Goal: Use online tool/utility: Utilize a website feature to perform a specific function

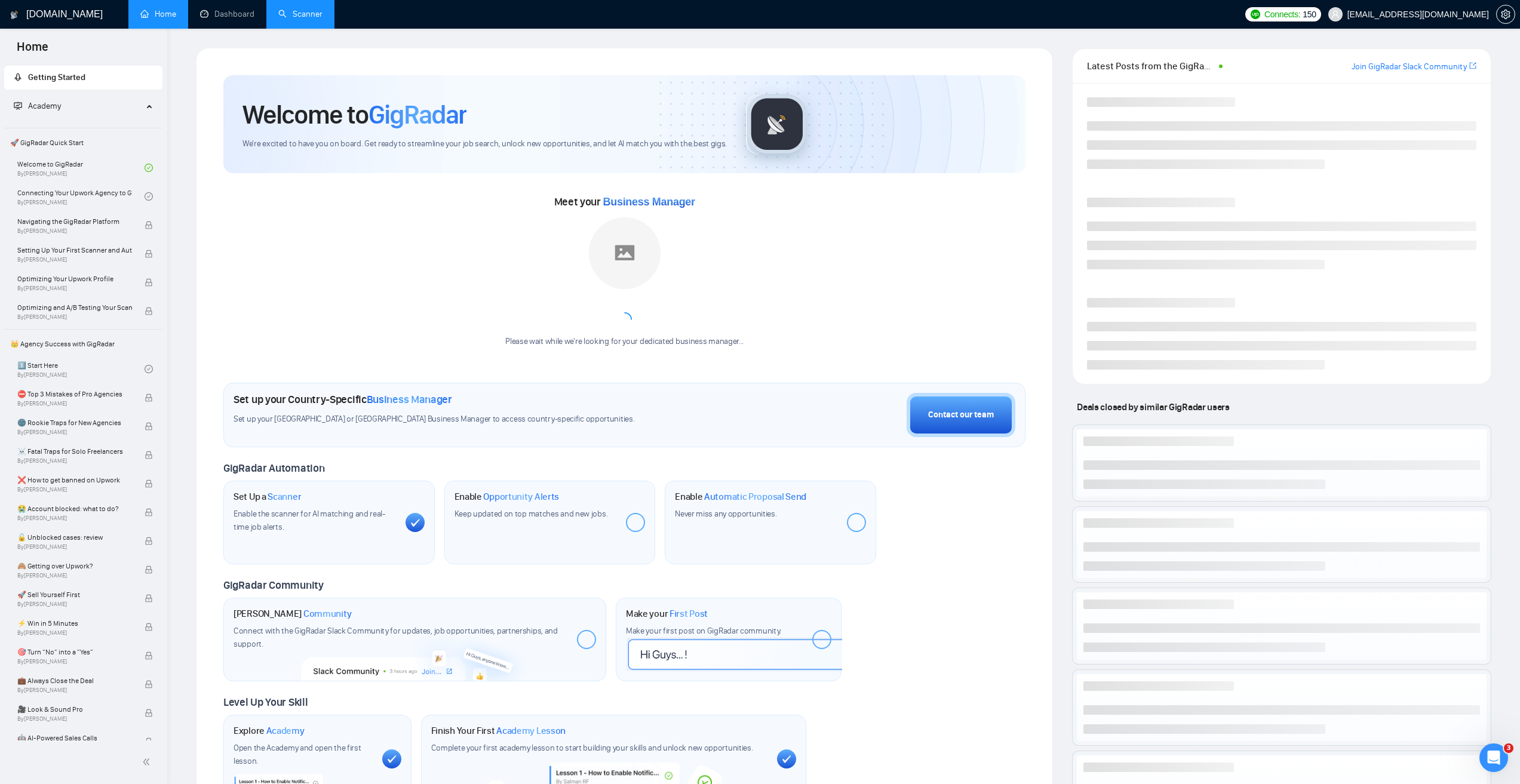
click at [302, 13] on link "Scanner" at bounding box center [300, 14] width 44 height 10
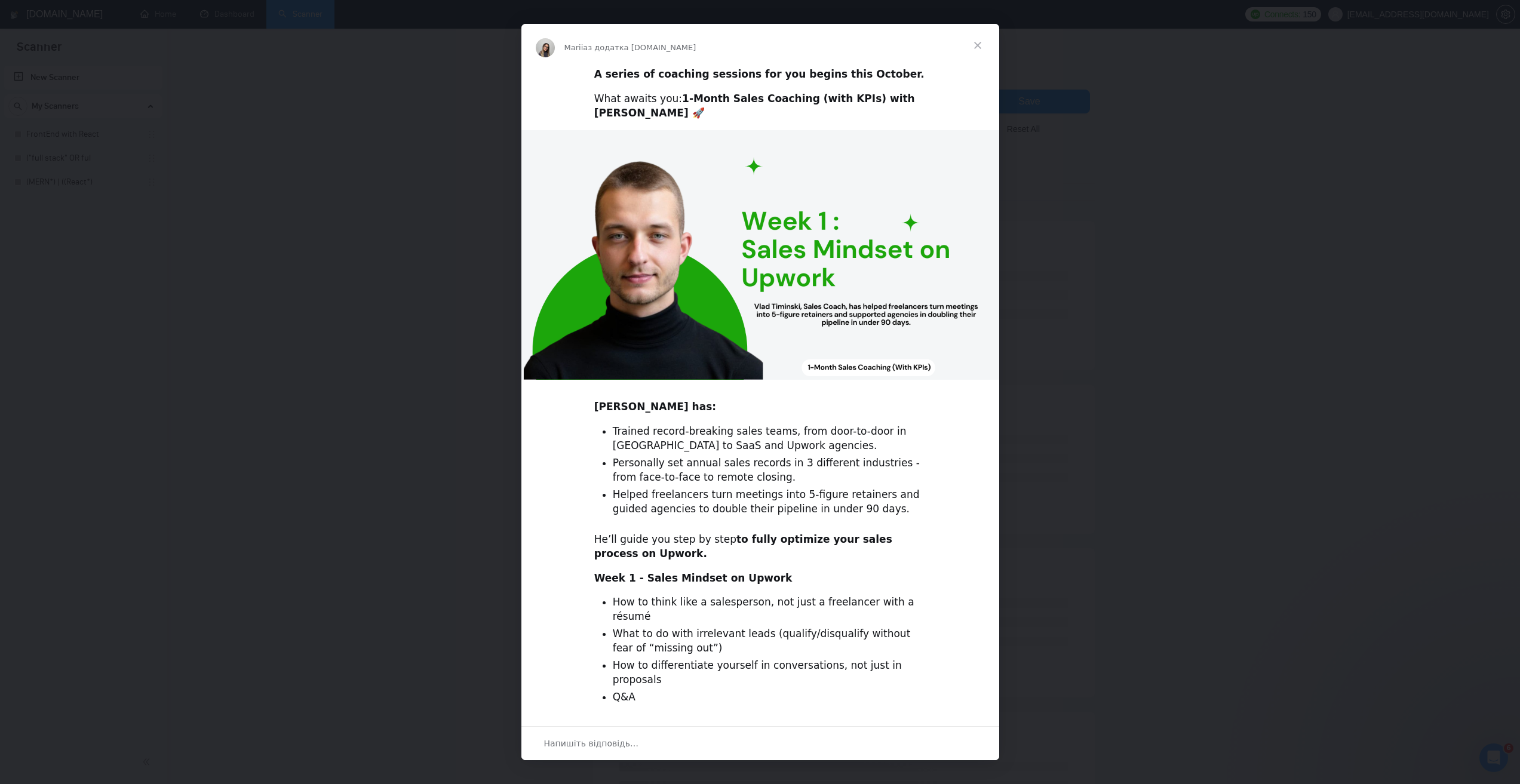
click at [976, 43] on span "Закрити" at bounding box center [977, 45] width 43 height 43
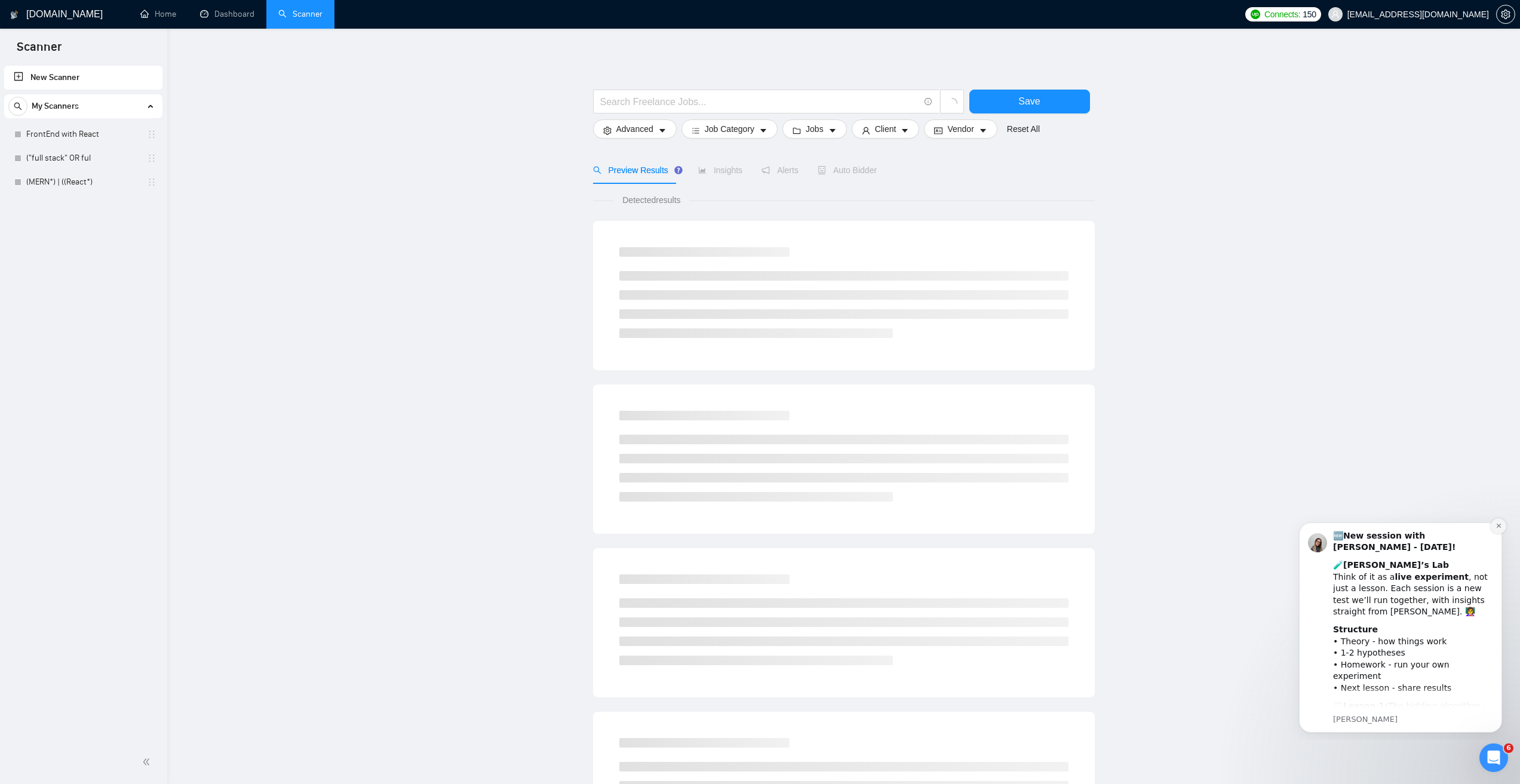
click at [1497, 524] on icon "Dismiss notification" at bounding box center [1497, 526] width 4 height 4
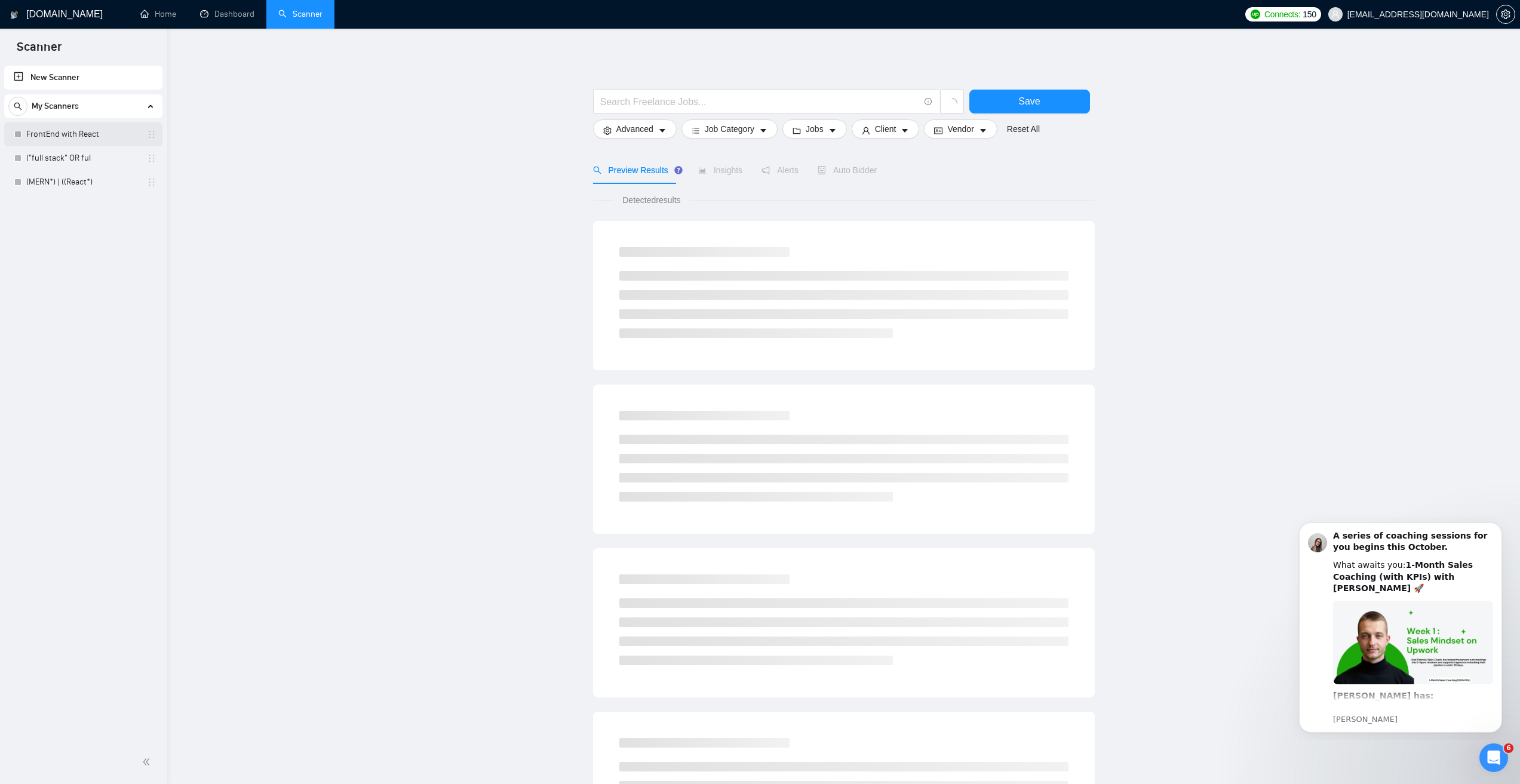
click at [63, 133] on link "FrontEnd with React" at bounding box center [82, 134] width 113 height 24
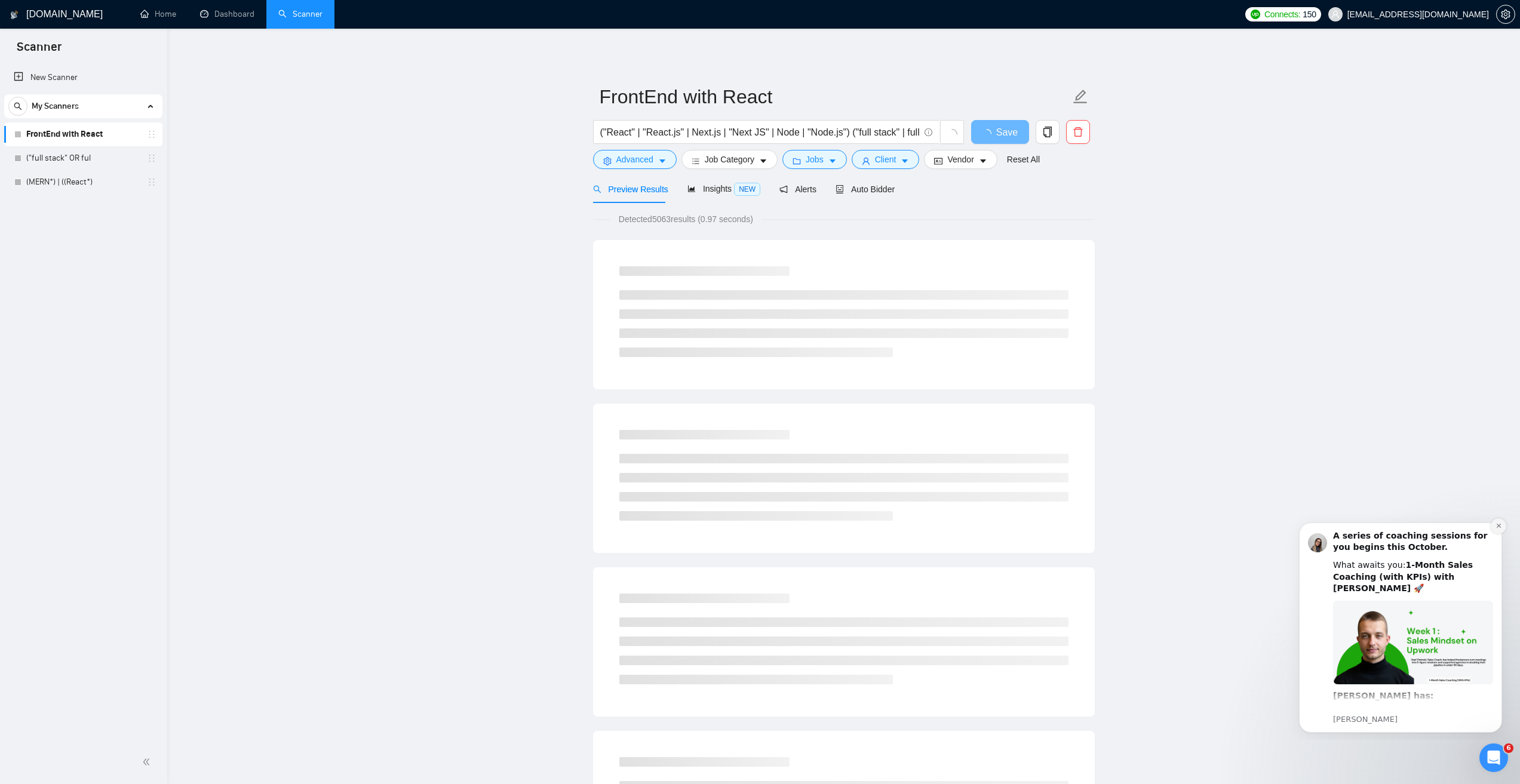
click at [1499, 527] on icon "Dismiss notification" at bounding box center [1499, 526] width 7 height 7
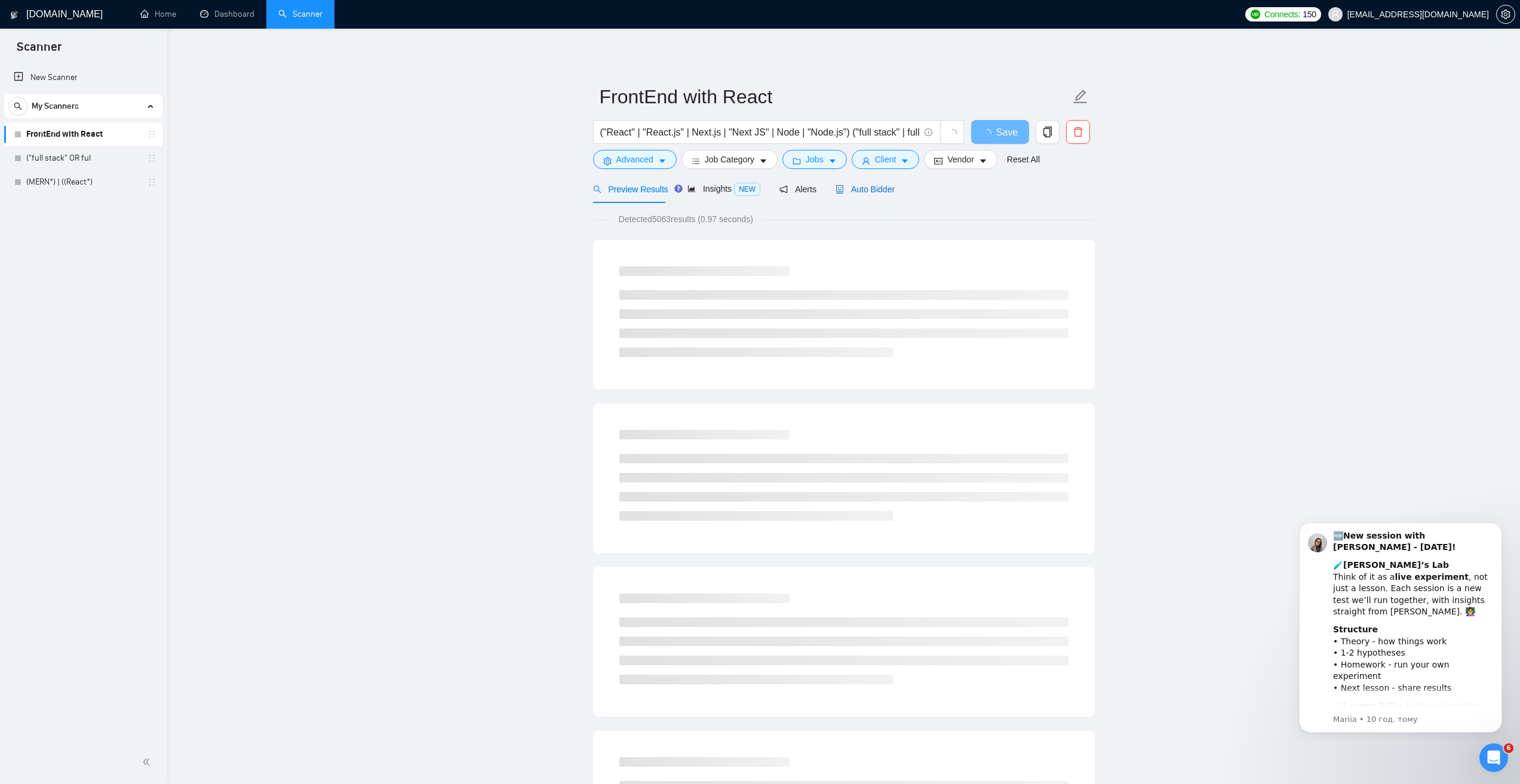
click at [877, 190] on span "Auto Bidder" at bounding box center [865, 189] width 59 height 10
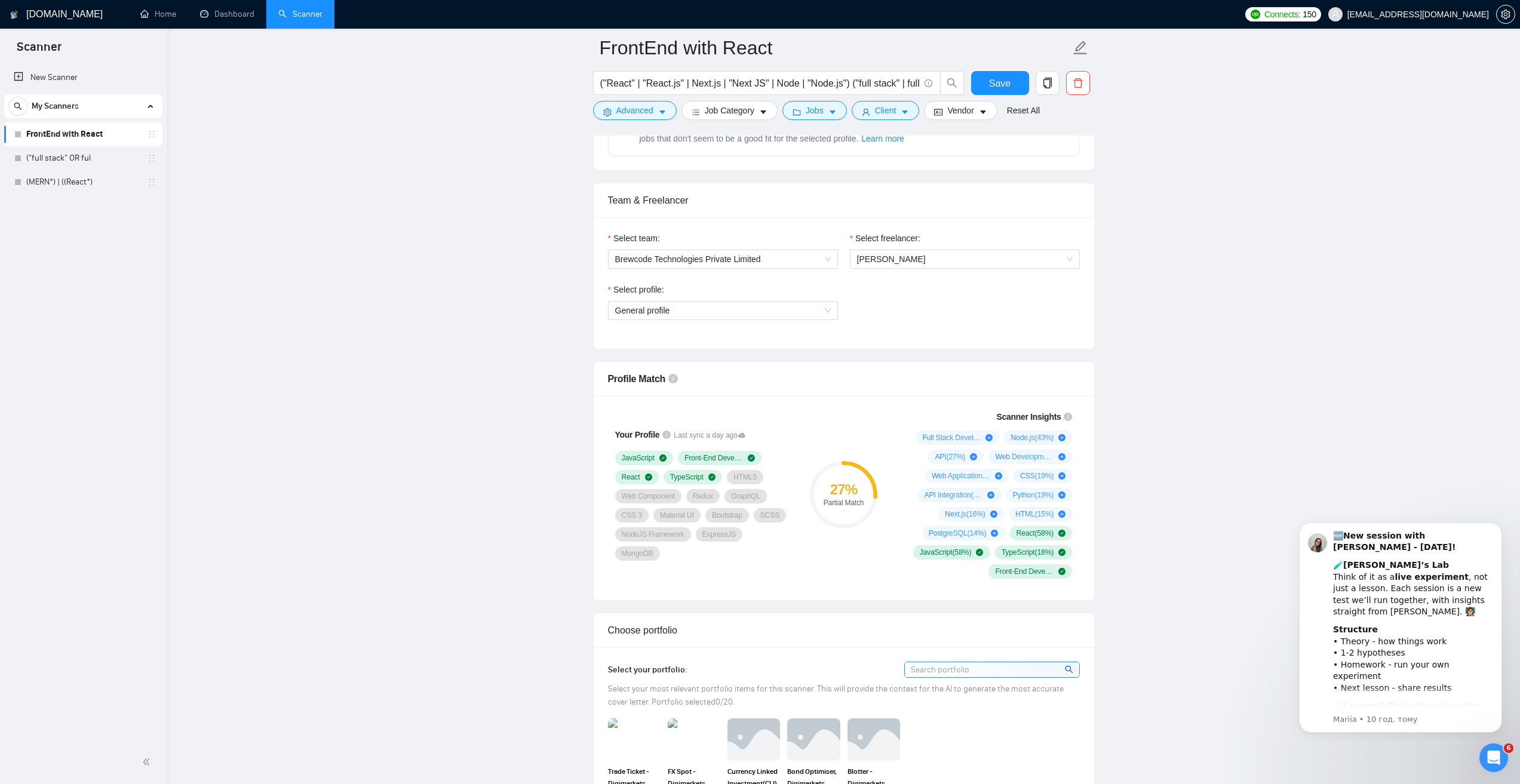
scroll to position [597, 0]
drag, startPoint x: 668, startPoint y: 429, endPoint x: 631, endPoint y: 390, distance: 53.8
click at [631, 390] on div "Profiles are automatically updated every 24 hours by Gigradar. Come back later …" at bounding box center [706, 407] width 159 height 64
copy div "Profiles are automatically updated every 24 hours by Gigradar. Come back later …"
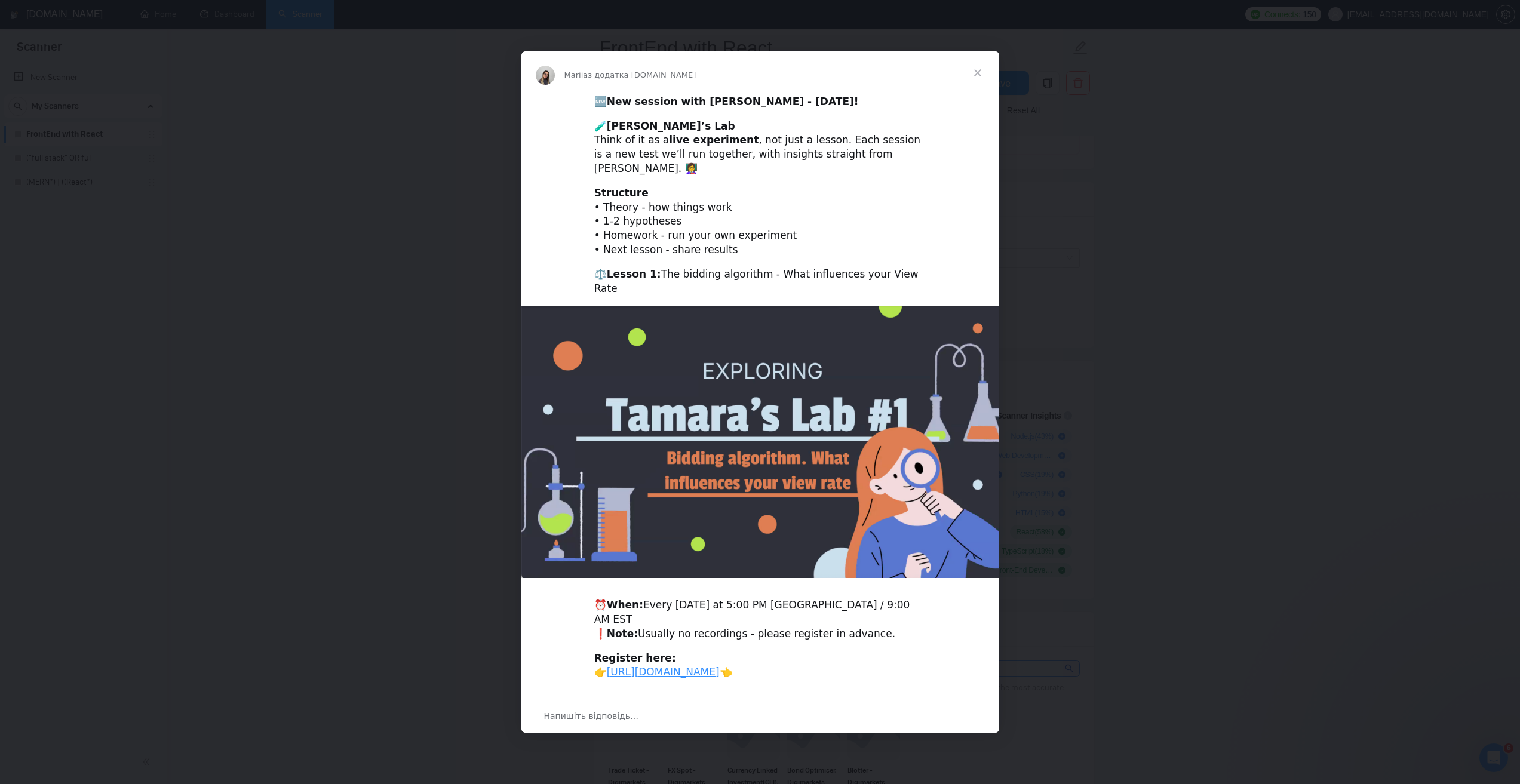
click at [982, 81] on span "Закрити" at bounding box center [977, 73] width 43 height 43
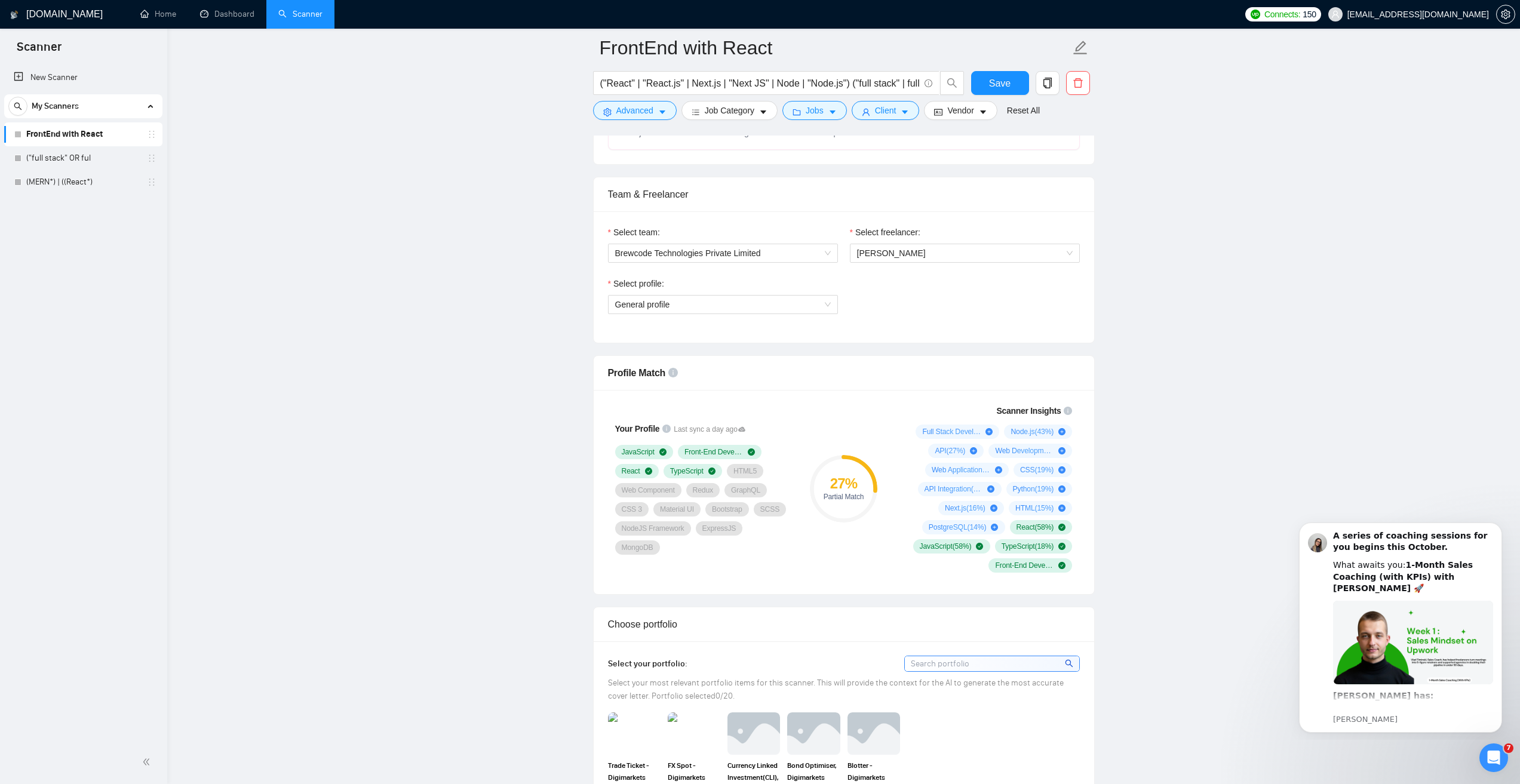
scroll to position [537, 0]
